Goal: Find specific page/section: Find specific page/section

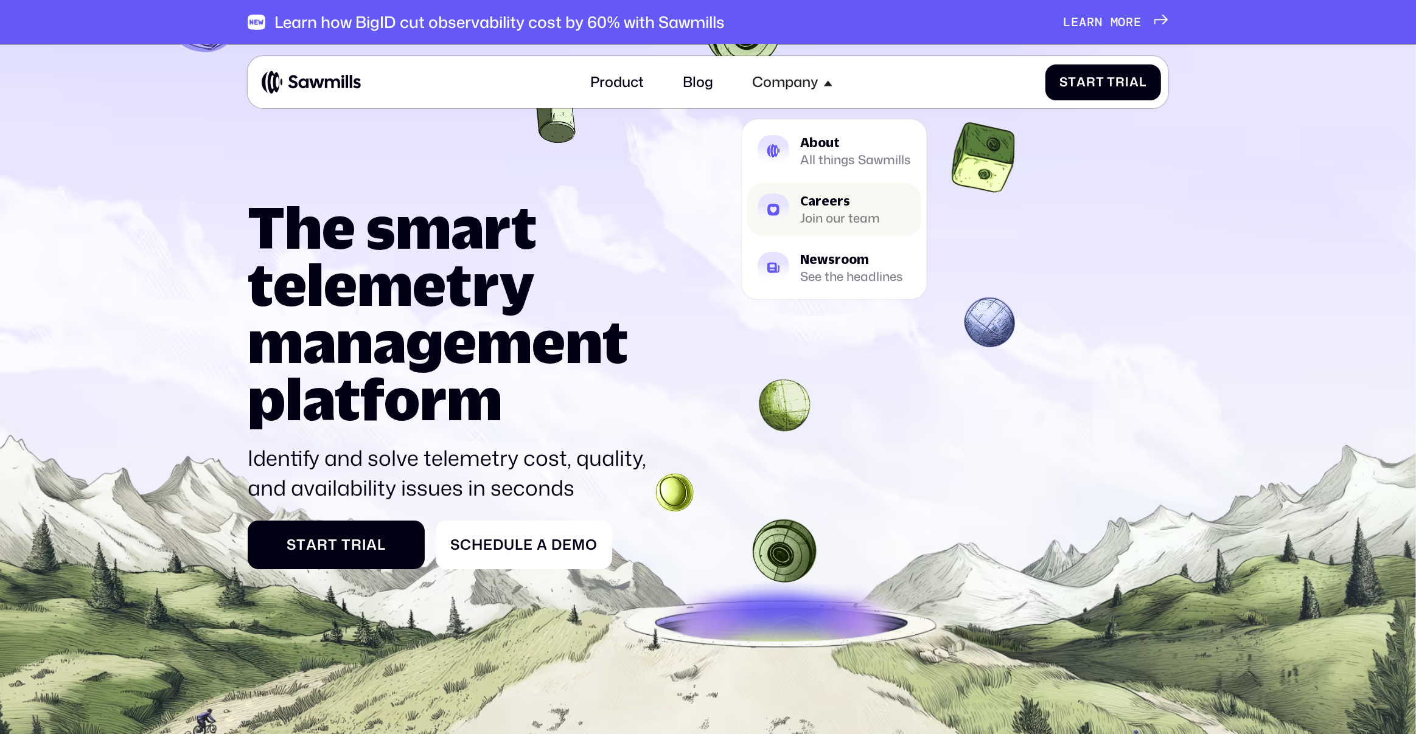
click at [851, 204] on div "Careers" at bounding box center [840, 201] width 80 height 13
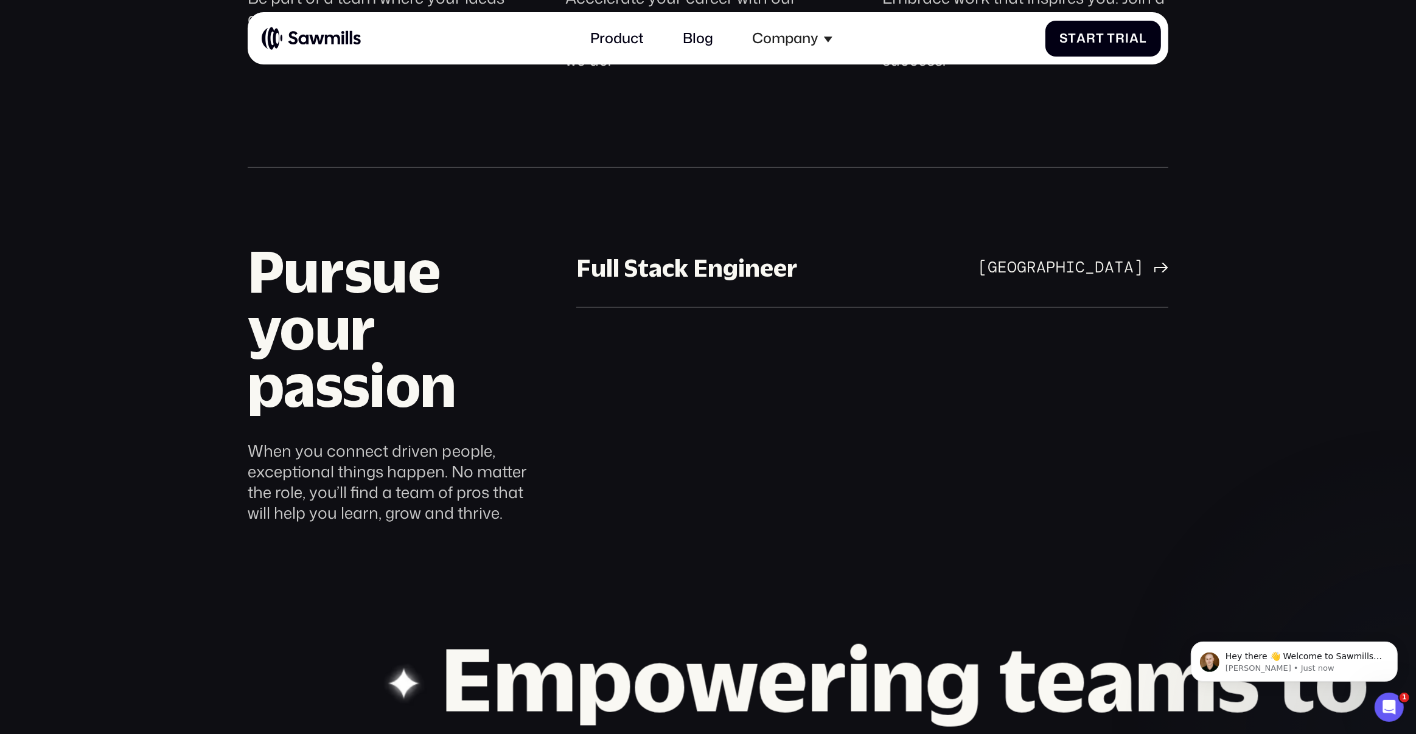
scroll to position [1171, 0]
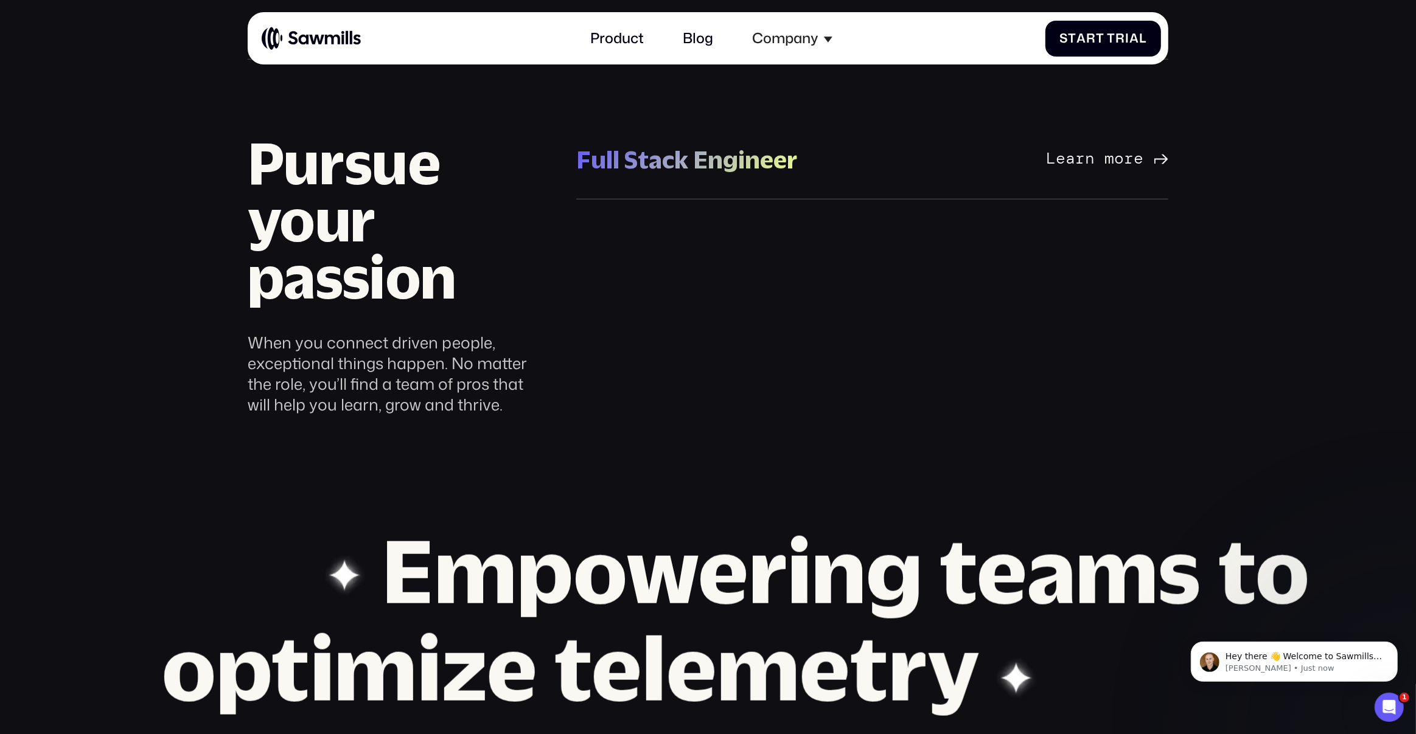
click at [1027, 158] on div "San Francisco Bay Area Learn more" at bounding box center [1073, 159] width 190 height 19
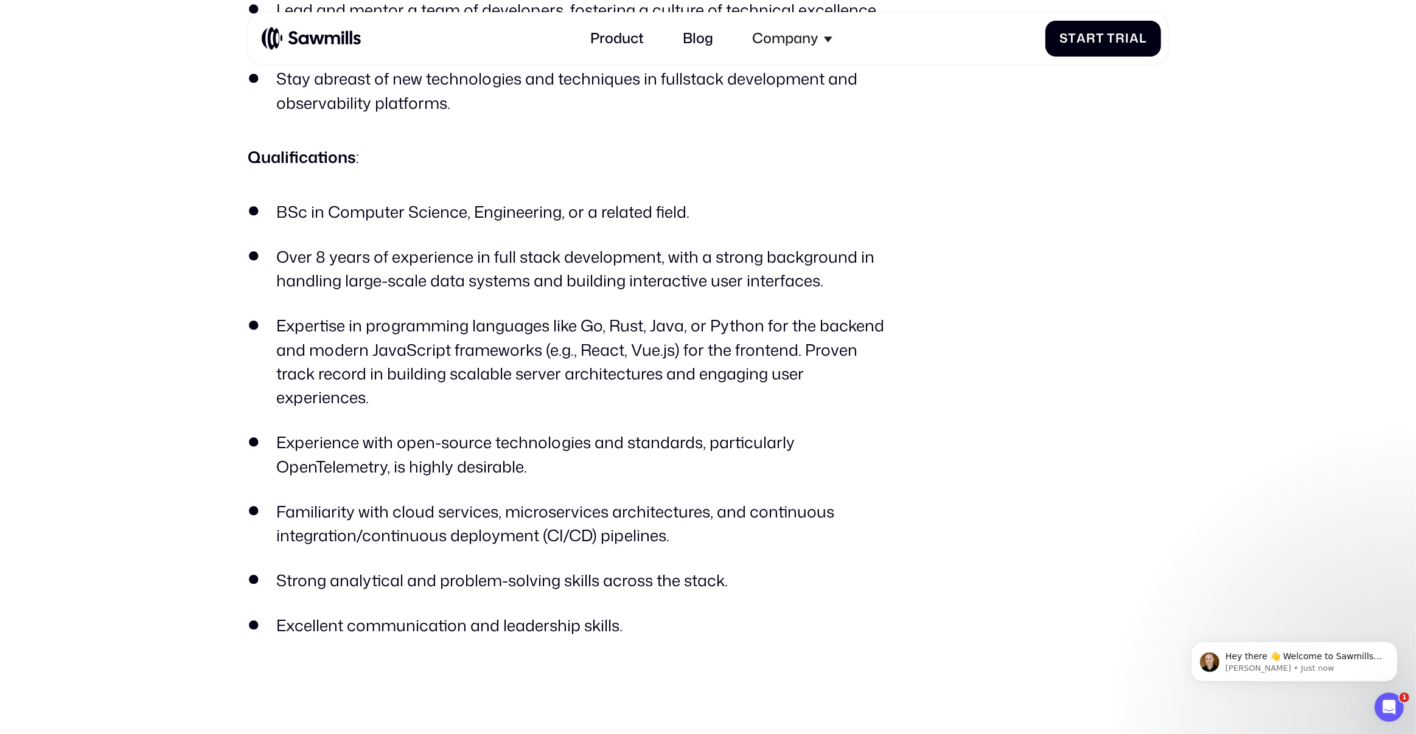
scroll to position [1214, 0]
